Goal: Information Seeking & Learning: Learn about a topic

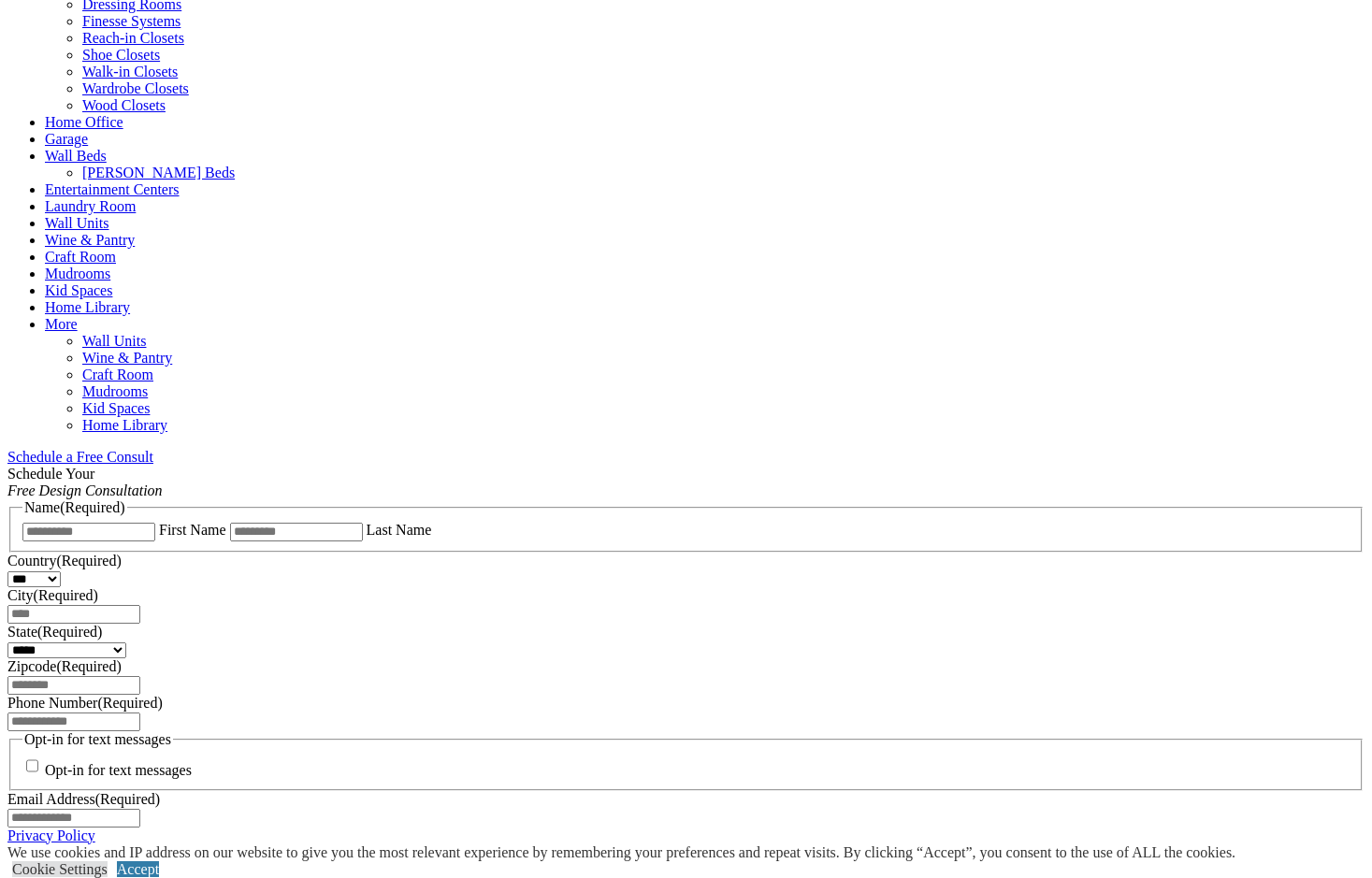
scroll to position [841, 0]
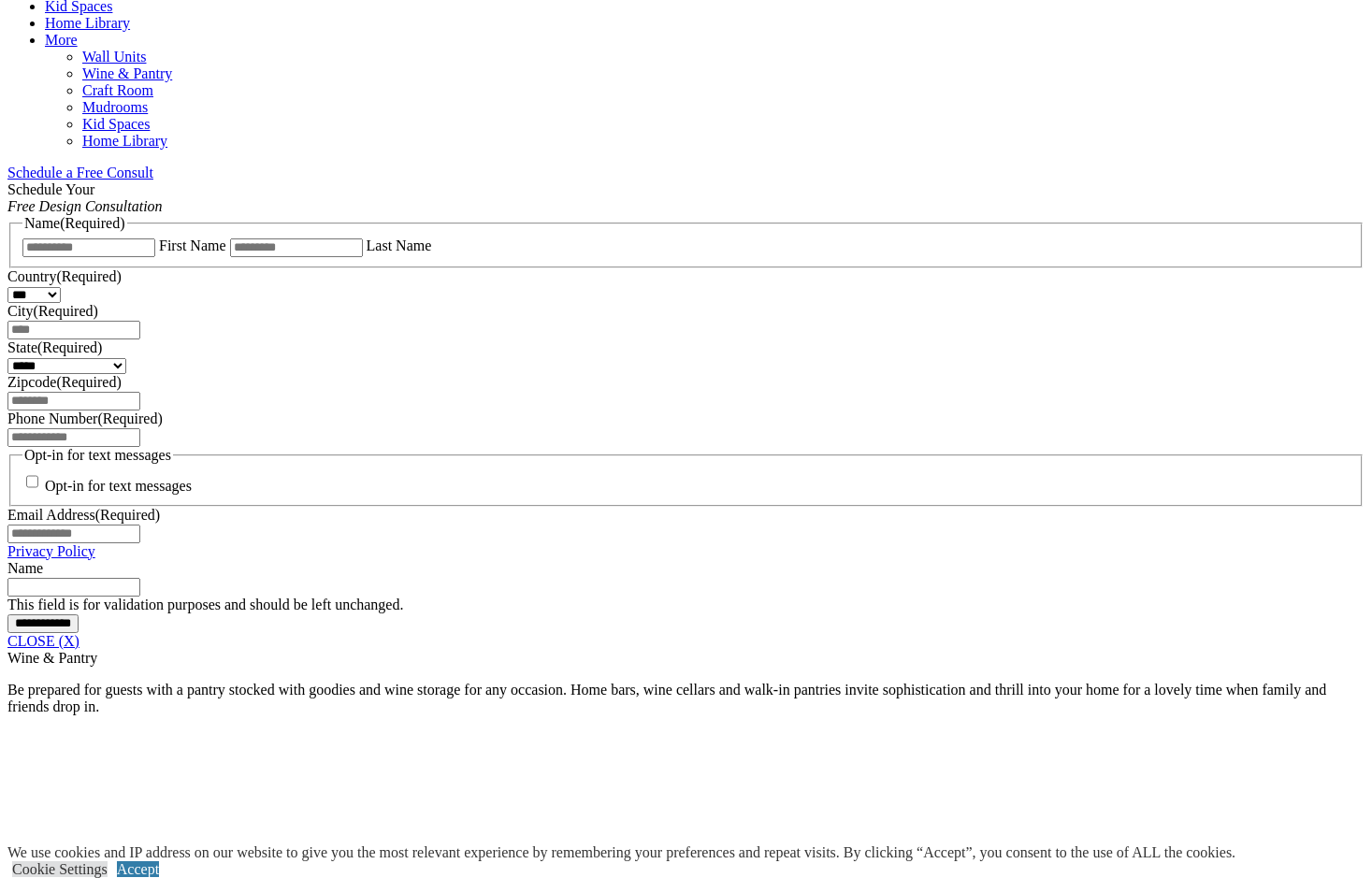
scroll to position [1122, 0]
